Goal: Transaction & Acquisition: Purchase product/service

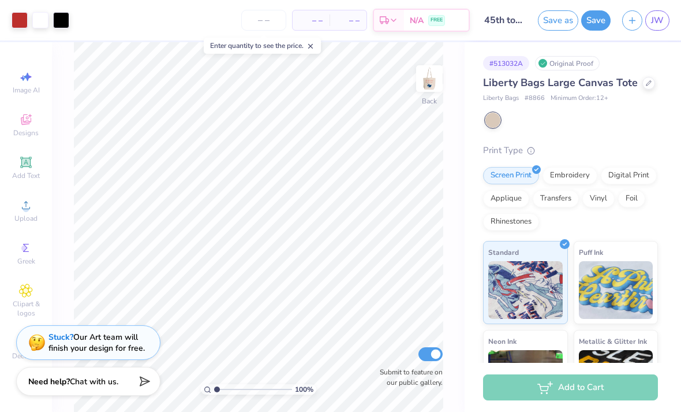
click at [63, 27] on div at bounding box center [61, 20] width 16 height 16
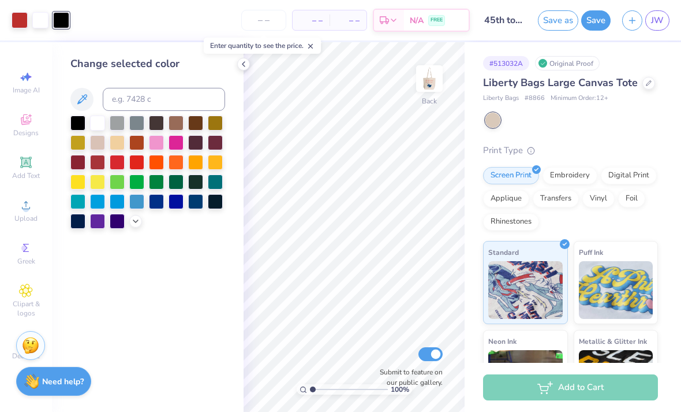
click at [648, 31] on div "Save as Save JW" at bounding box center [609, 20] width 143 height 40
click at [652, 17] on span "JW" at bounding box center [657, 20] width 13 height 13
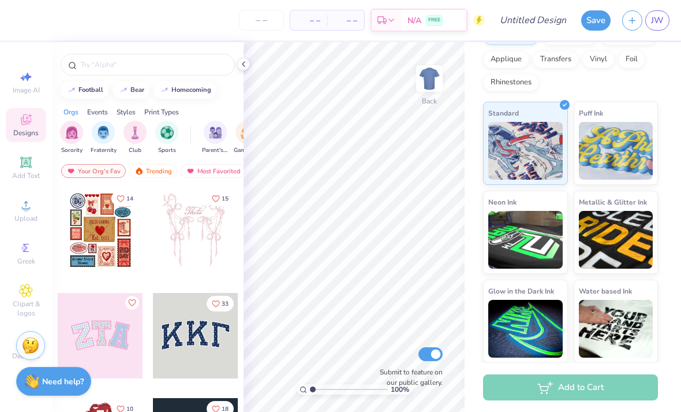
scroll to position [167, 0]
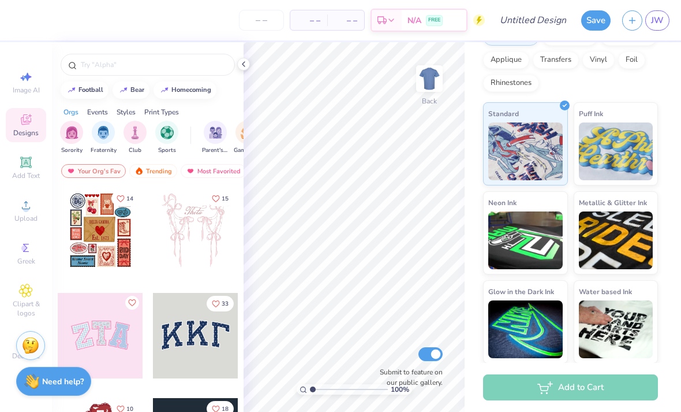
click at [243, 69] on div at bounding box center [243, 64] width 13 height 13
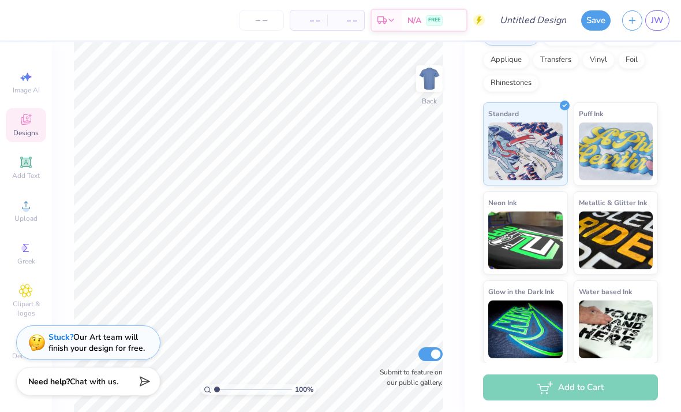
click at [32, 81] on icon at bounding box center [26, 77] width 14 height 14
select select "4"
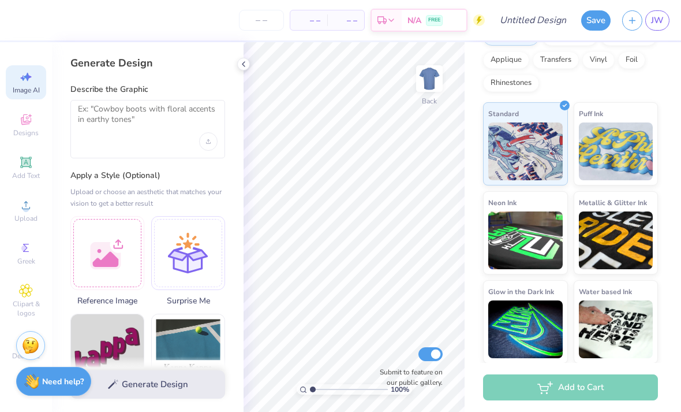
click at [651, 402] on div "Add to Cart" at bounding box center [573, 387] width 216 height 49
click at [656, 28] on link "JW" at bounding box center [657, 20] width 24 height 20
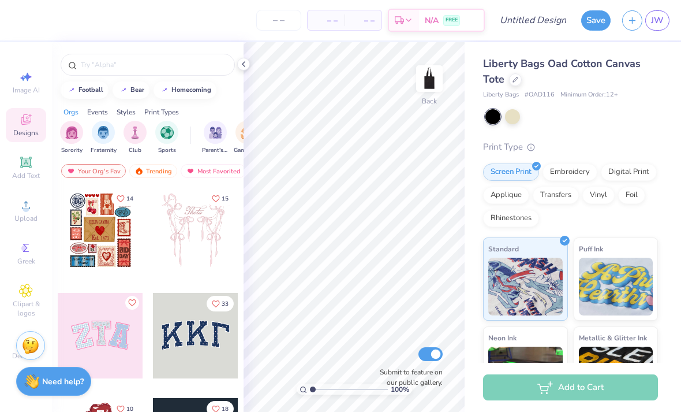
click at [234, 64] on div at bounding box center [148, 65] width 174 height 22
click at [21, 211] on icon at bounding box center [26, 205] width 14 height 14
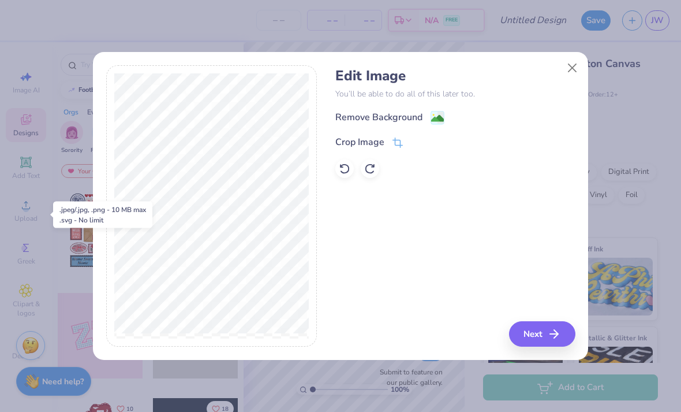
click at [530, 330] on button "Next" at bounding box center [542, 333] width 66 height 25
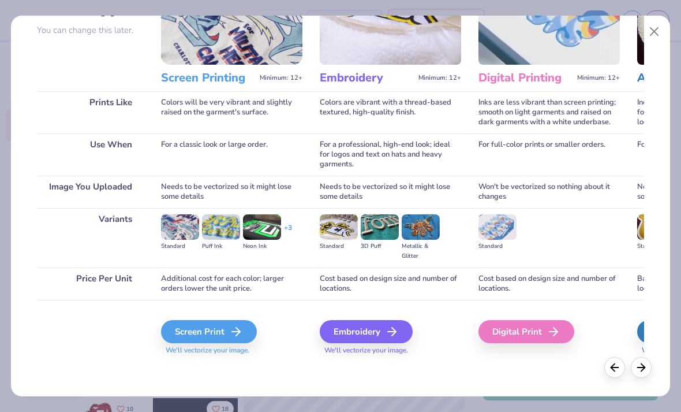
scroll to position [106, 0]
click at [227, 332] on div "Screen Print" at bounding box center [209, 331] width 96 height 23
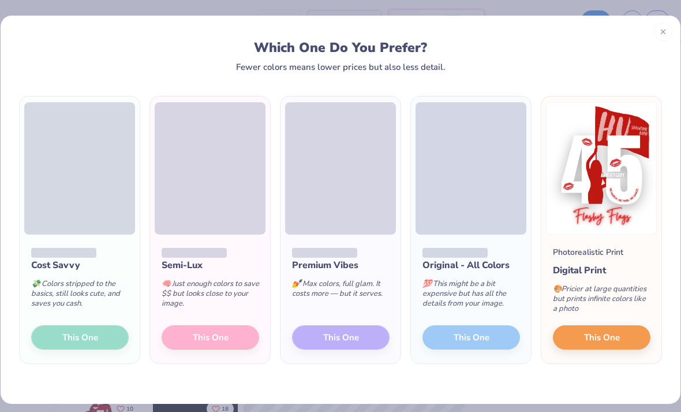
click at [82, 336] on div "Cost Savvy 💸 Colors stripped to the basics, still looks cute, and saves you cas…" at bounding box center [80, 298] width 120 height 129
click at [90, 324] on div "Cost Savvy 💸 Colors stripped to the basics, still looks cute, and saves you cas…" at bounding box center [80, 298] width 120 height 129
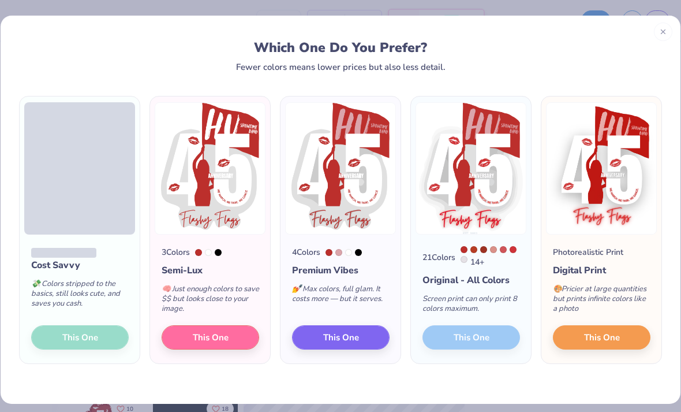
click at [77, 337] on div "Cost Savvy 💸 Colors stripped to the basics, still looks cute, and saves you cas…" at bounding box center [80, 298] width 120 height 129
click at [83, 340] on div "Cost Savvy 💸 Colors stripped to the basics, still looks cute, and saves you cas…" at bounding box center [80, 298] width 120 height 129
click at [99, 337] on div "Cost Savvy 💸 Colors stripped to the basics, still looks cute, and saves you cas…" at bounding box center [80, 298] width 120 height 129
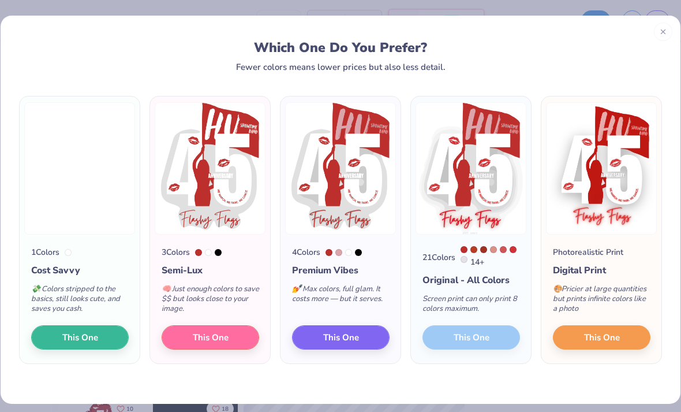
click at [98, 337] on span "This One" at bounding box center [80, 337] width 36 height 13
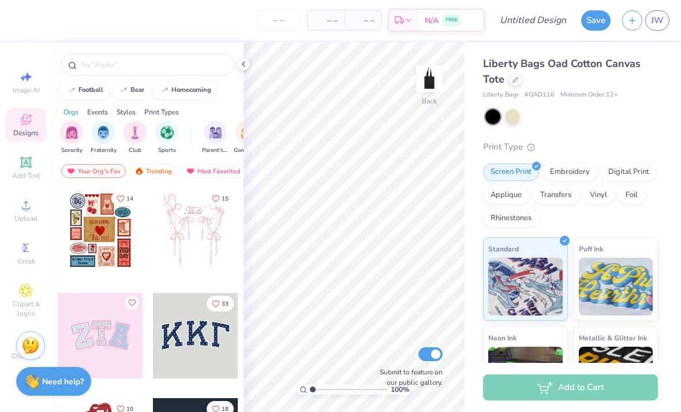
click at [27, 216] on div "Upload" at bounding box center [26, 210] width 40 height 34
click at [23, 216] on div "Upload" at bounding box center [26, 210] width 40 height 34
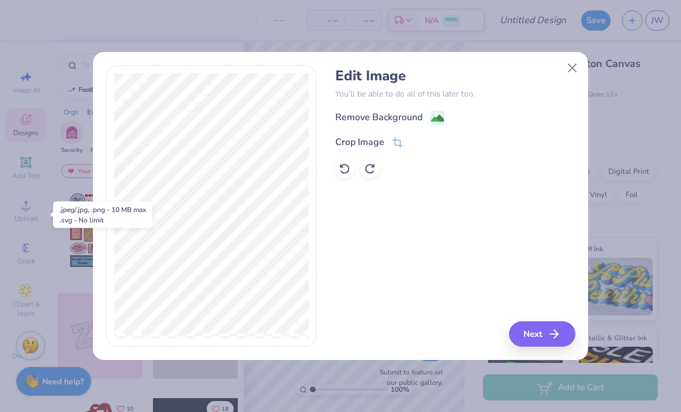
click at [528, 338] on button "Next" at bounding box center [542, 333] width 66 height 25
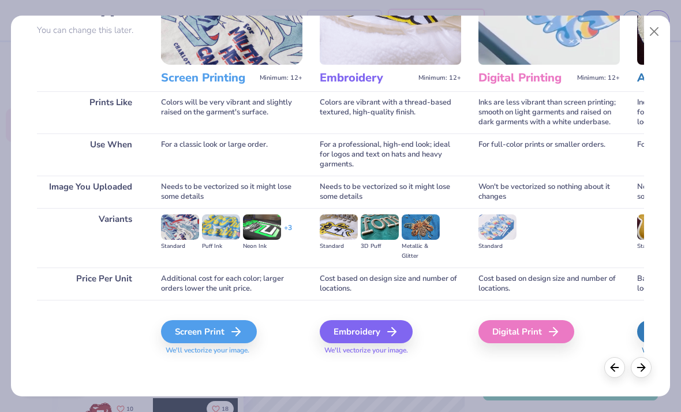
scroll to position [106, 0]
click at [226, 334] on div "Screen Print" at bounding box center [209, 331] width 96 height 23
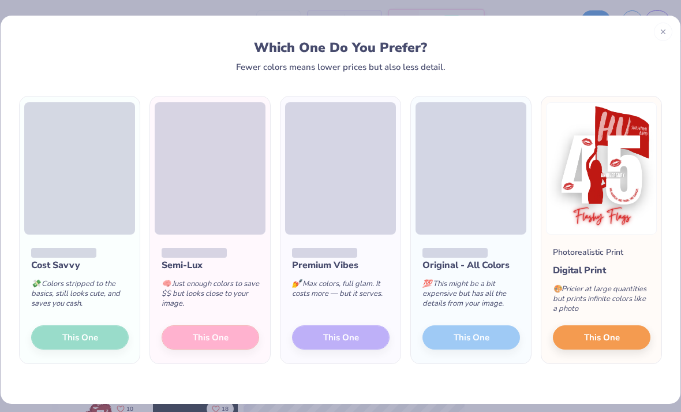
click at [218, 341] on div "Semi-Lux 🧠 Just enough colors to save $$ but looks close to your image. This One" at bounding box center [210, 298] width 120 height 129
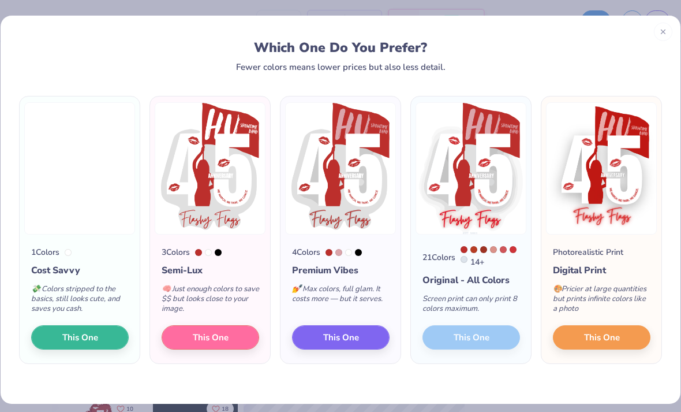
click at [219, 335] on span "This One" at bounding box center [211, 337] width 36 height 13
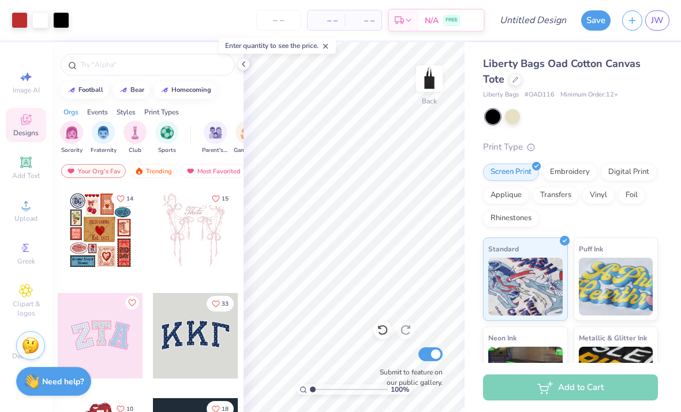
click at [245, 62] on icon at bounding box center [243, 63] width 9 height 9
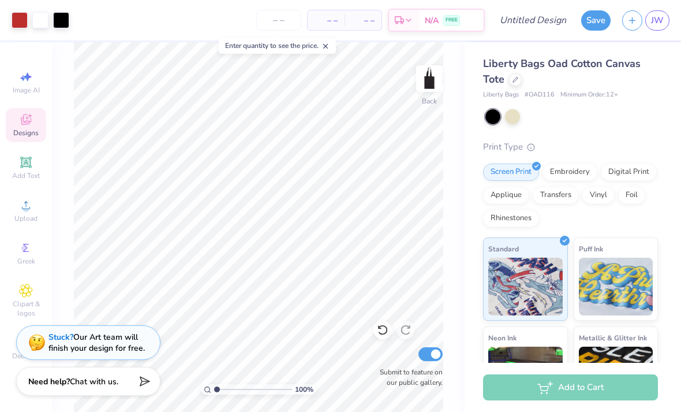
click at [427, 79] on img at bounding box center [429, 78] width 23 height 23
click at [26, 209] on icon at bounding box center [26, 205] width 8 height 8
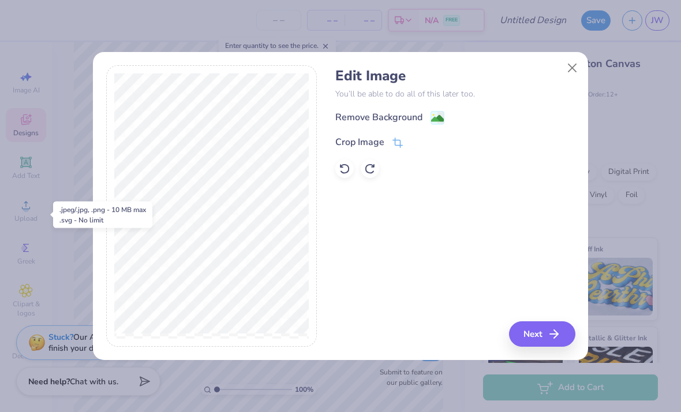
click at [539, 335] on button "Next" at bounding box center [542, 333] width 66 height 25
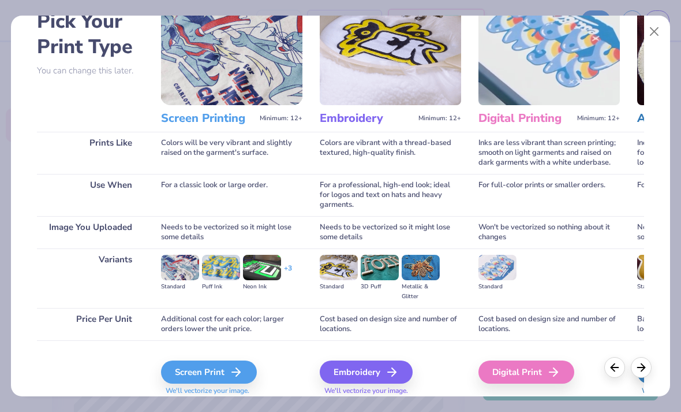
scroll to position [77, 0]
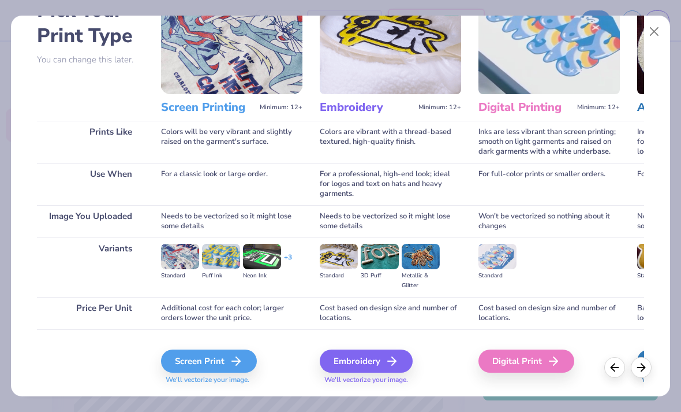
click at [216, 370] on div "Screen Print" at bounding box center [209, 360] width 96 height 23
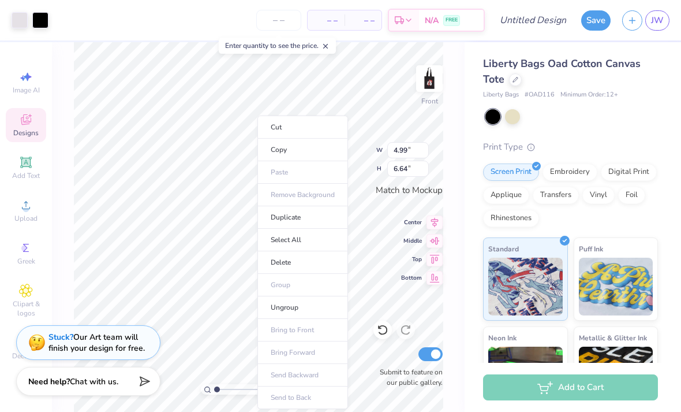
click at [296, 264] on li "Delete" at bounding box center [302, 262] width 91 height 23
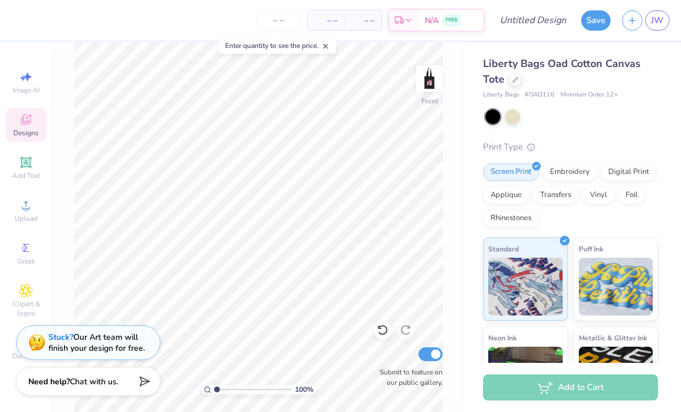
click at [32, 212] on icon at bounding box center [26, 205] width 14 height 14
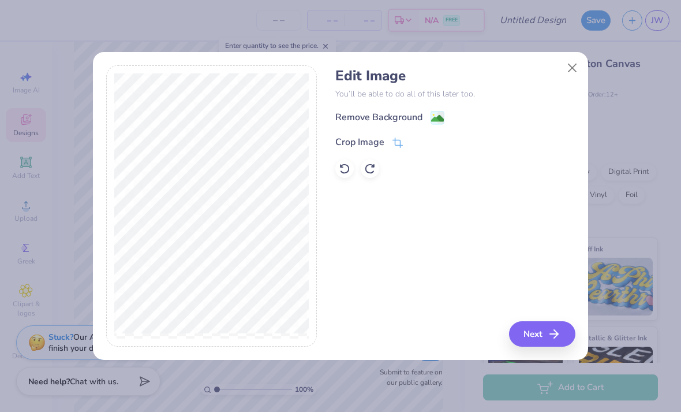
click at [391, 115] on div "Remove Background" at bounding box center [378, 117] width 87 height 14
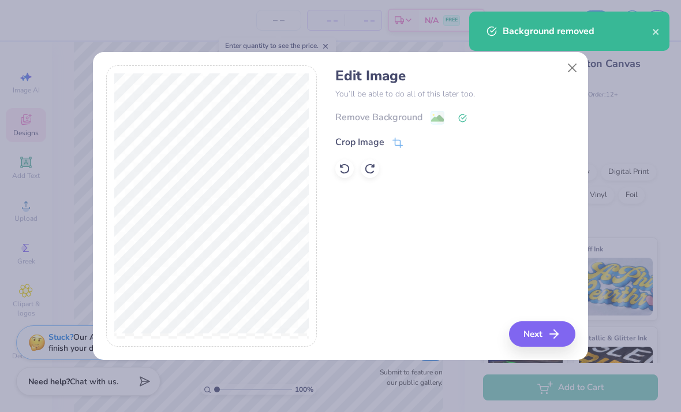
click at [532, 329] on button "Next" at bounding box center [542, 333] width 66 height 25
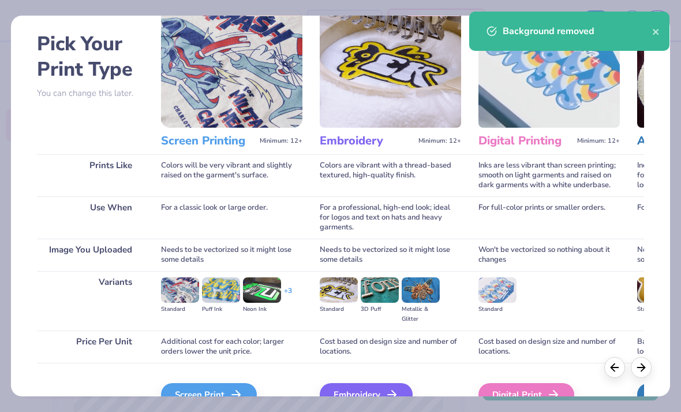
scroll to position [92, 0]
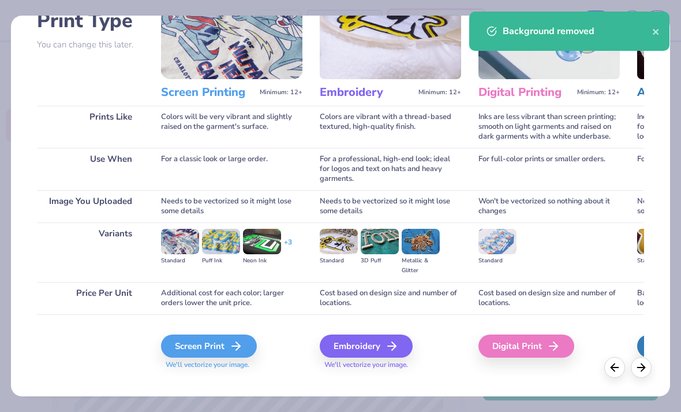
click at [221, 350] on div "Screen Print" at bounding box center [209, 345] width 96 height 23
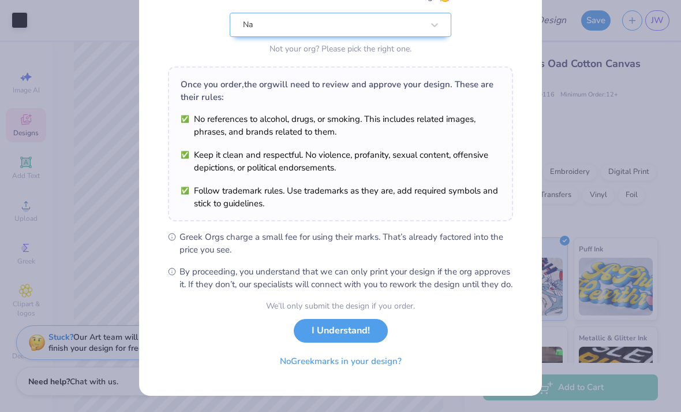
scroll to position [129, 0]
click at [379, 365] on button "No Greek marks in your design?" at bounding box center [340, 361] width 141 height 24
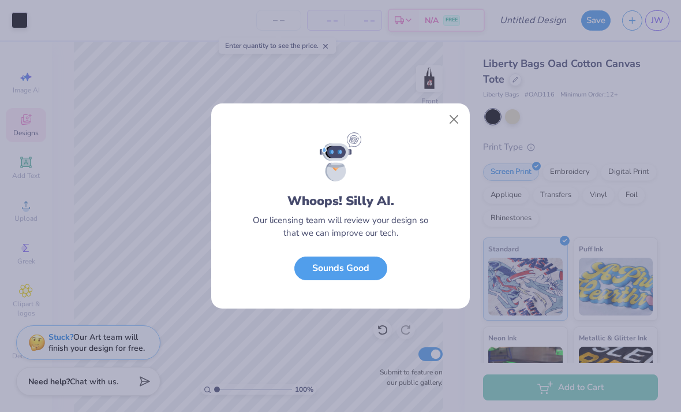
scroll to position [0, 0]
click at [449, 116] on button "Close" at bounding box center [454, 120] width 22 height 22
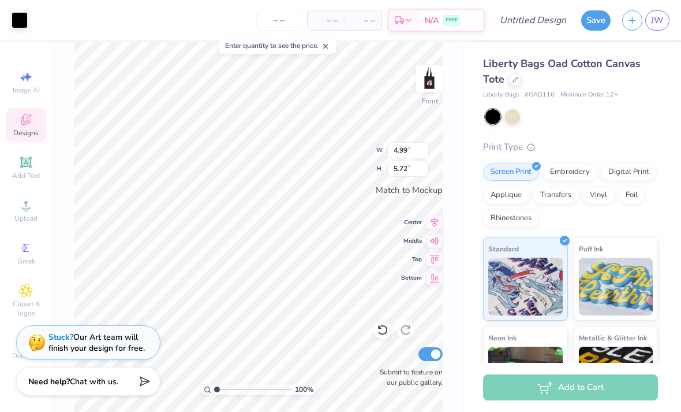
type input "4.11"
type input "4.71"
click at [28, 126] on icon at bounding box center [26, 120] width 14 height 14
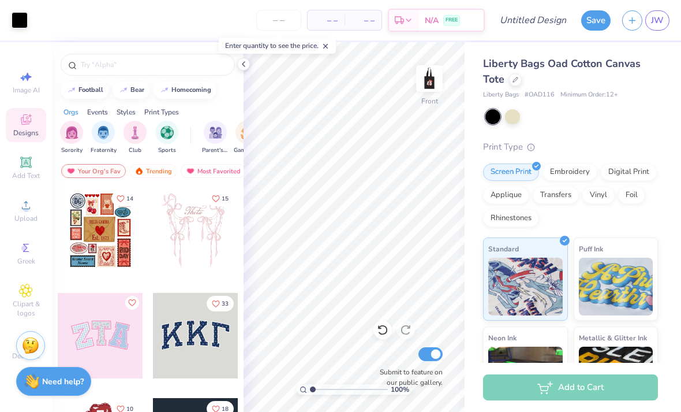
click at [245, 68] on icon at bounding box center [243, 63] width 9 height 9
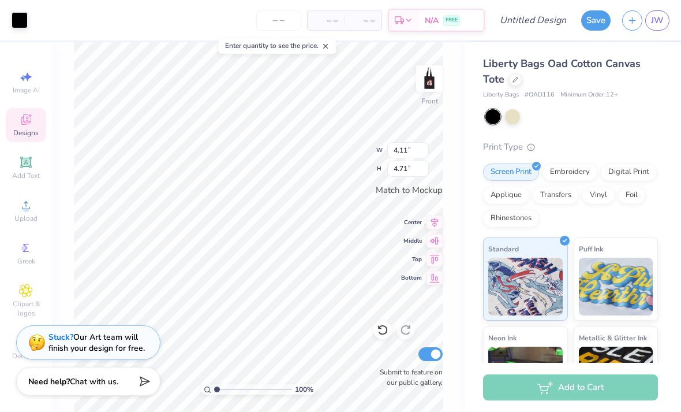
click at [17, 360] on span "Decorate" at bounding box center [26, 355] width 28 height 9
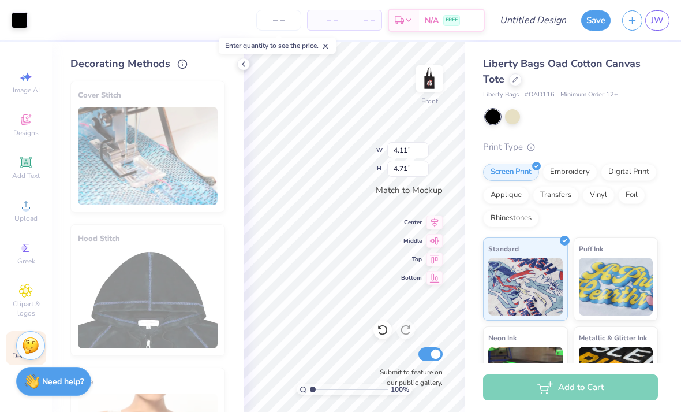
click at [241, 68] on icon at bounding box center [243, 63] width 9 height 9
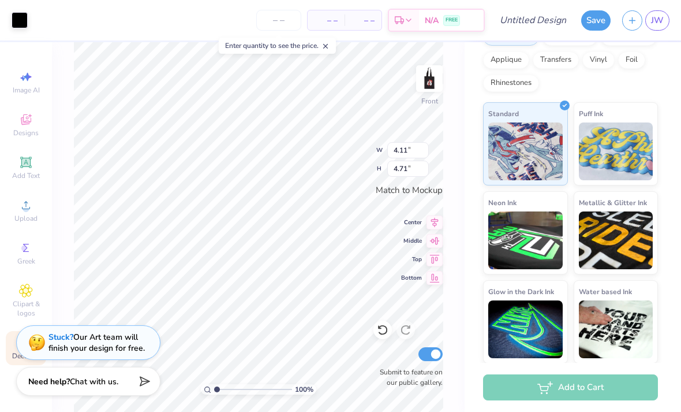
scroll to position [135, 0]
click at [437, 354] on input "Submit to feature on our public gallery." at bounding box center [430, 354] width 24 height 14
checkbox input "false"
click at [33, 117] on div "Designs" at bounding box center [26, 125] width 40 height 34
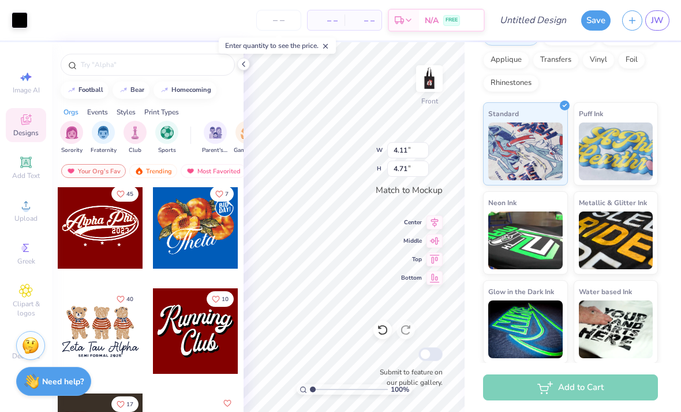
click at [34, 128] on div "Designs" at bounding box center [26, 125] width 40 height 34
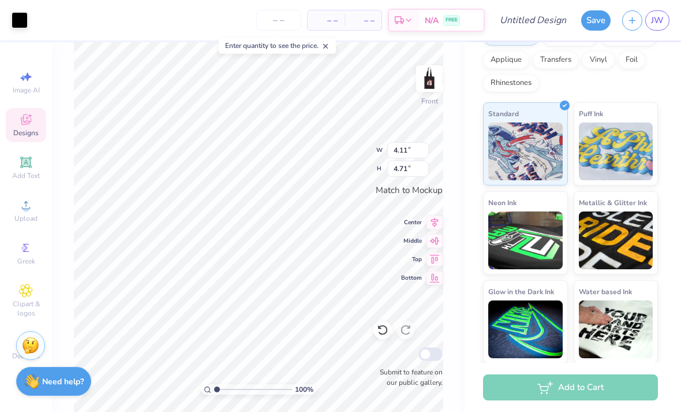
scroll to position [472, 0]
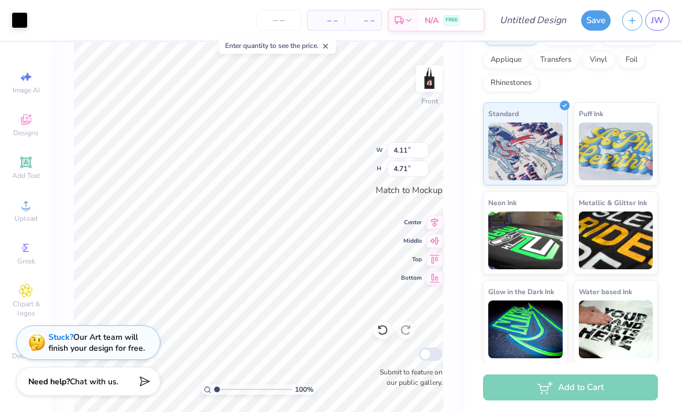
click at [32, 128] on div "Designs" at bounding box center [26, 125] width 40 height 34
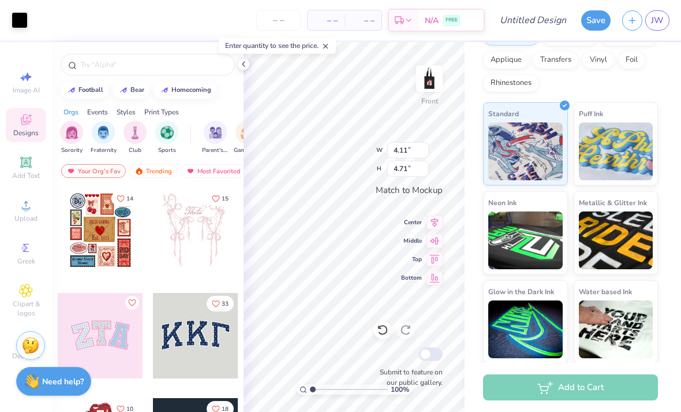
click at [25, 83] on icon at bounding box center [26, 77] width 14 height 14
select select "4"
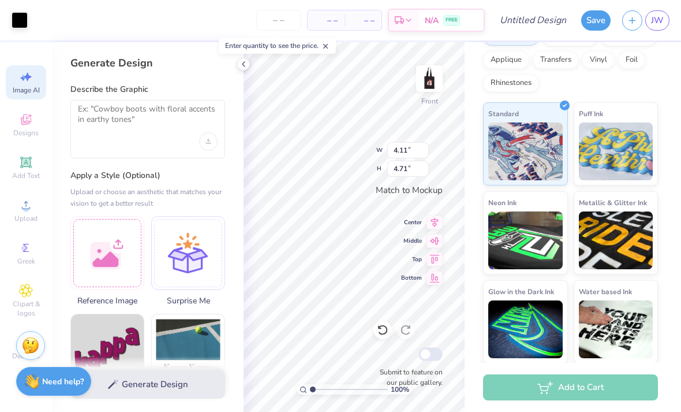
click at [19, 27] on div at bounding box center [20, 20] width 16 height 16
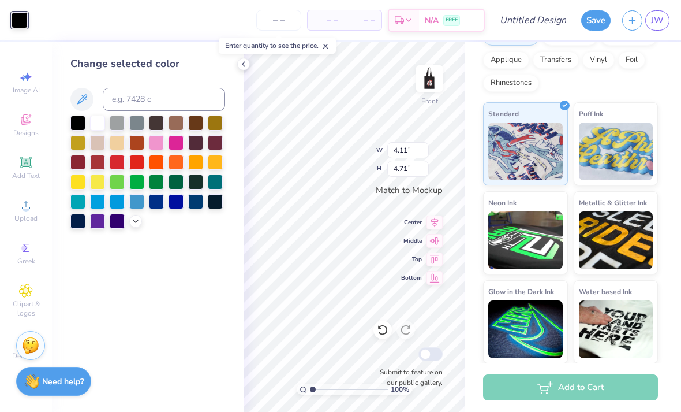
click at [178, 207] on div at bounding box center [176, 201] width 15 height 15
click at [194, 204] on div at bounding box center [195, 201] width 15 height 15
click at [158, 206] on div at bounding box center [156, 201] width 15 height 15
click at [193, 208] on div at bounding box center [195, 201] width 15 height 15
click at [244, 69] on div at bounding box center [243, 64] width 13 height 13
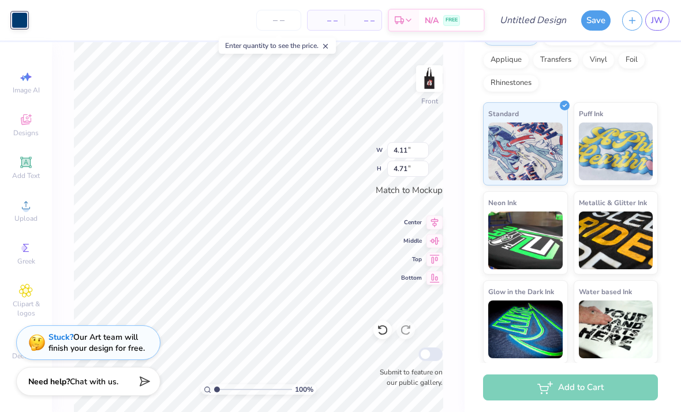
click at [2, 199] on div "Image AI Designs Add Text Upload Greek Clipart & logos Decorate" at bounding box center [26, 226] width 52 height 369
